Goal: Navigation & Orientation: Find specific page/section

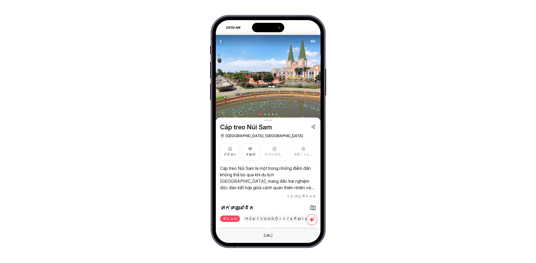
click at [314, 40] on span "KH" at bounding box center [312, 41] width 5 height 4
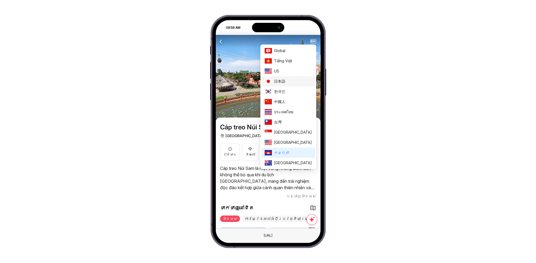
click at [302, 80] on span "日本語" at bounding box center [293, 81] width 38 height 6
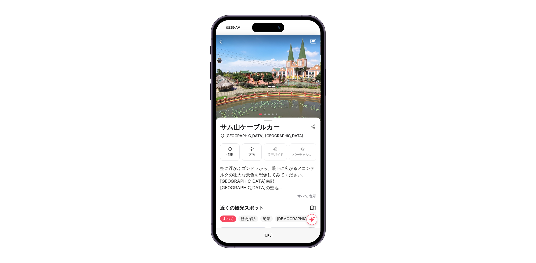
click at [305, 196] on span "すべて表示" at bounding box center [306, 196] width 19 height 6
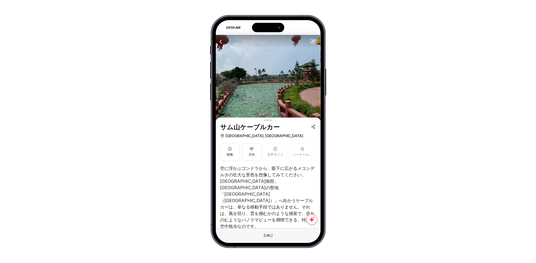
click at [220, 43] on icon "button" at bounding box center [221, 41] width 7 height 7
